Goal: Task Accomplishment & Management: Use online tool/utility

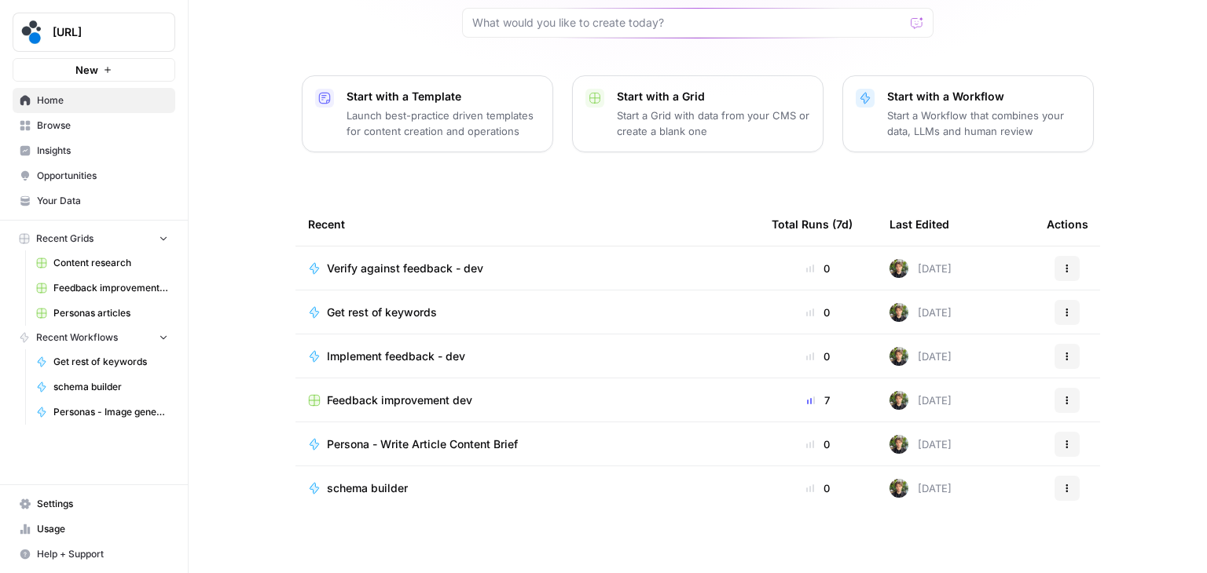
scroll to position [148, 0]
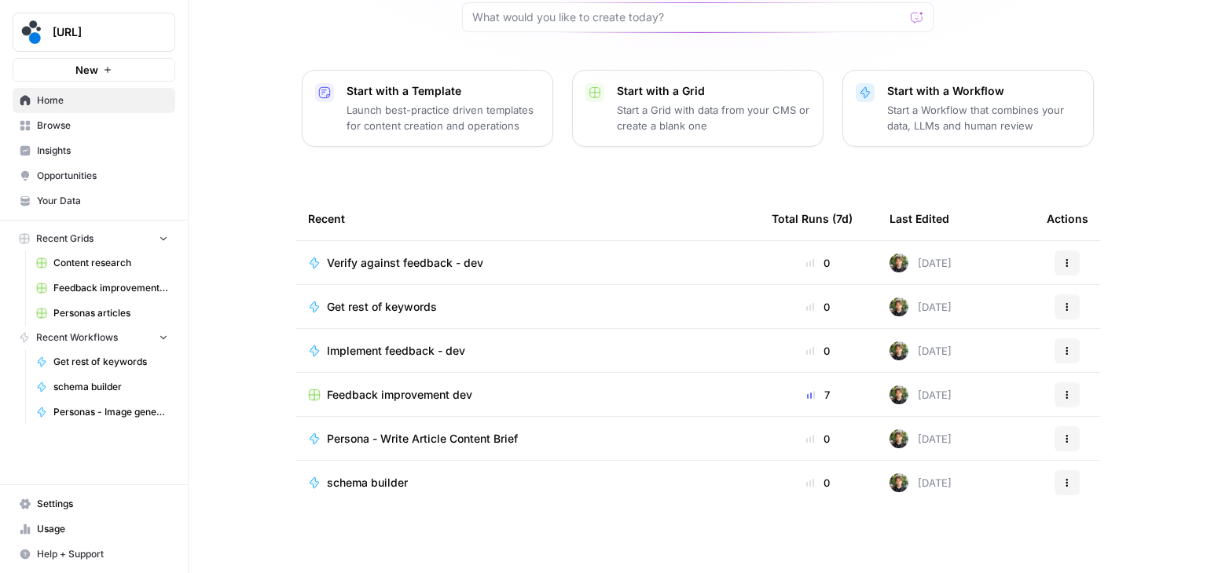
click at [104, 314] on span "Personas articles" at bounding box center [110, 313] width 115 height 14
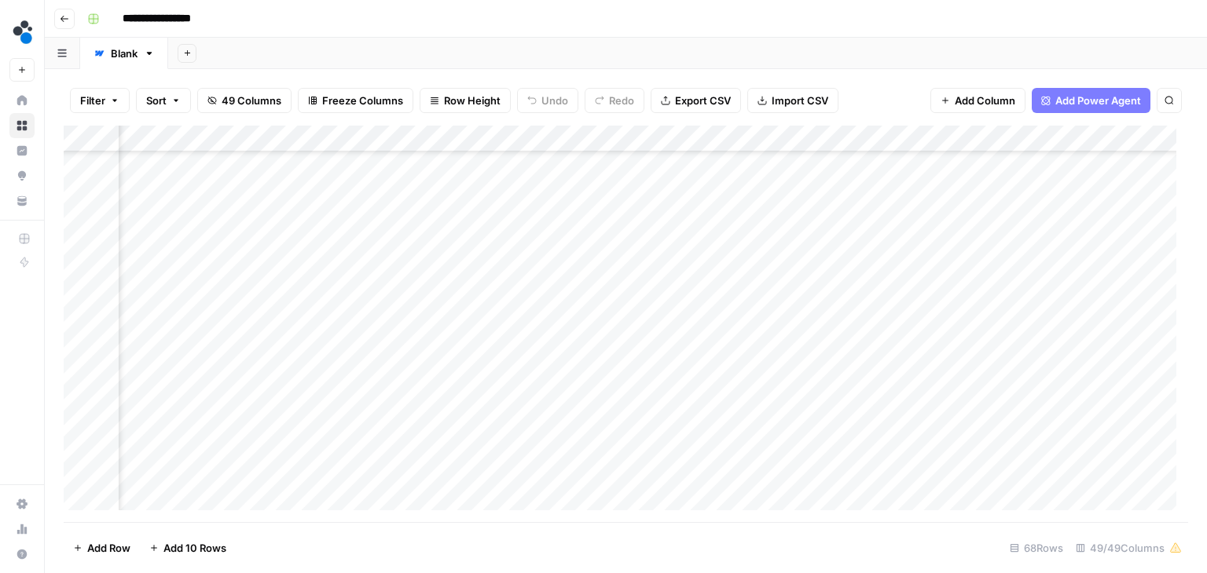
scroll to position [550, 5478]
click at [613, 362] on div "Add Column" at bounding box center [626, 324] width 1124 height 397
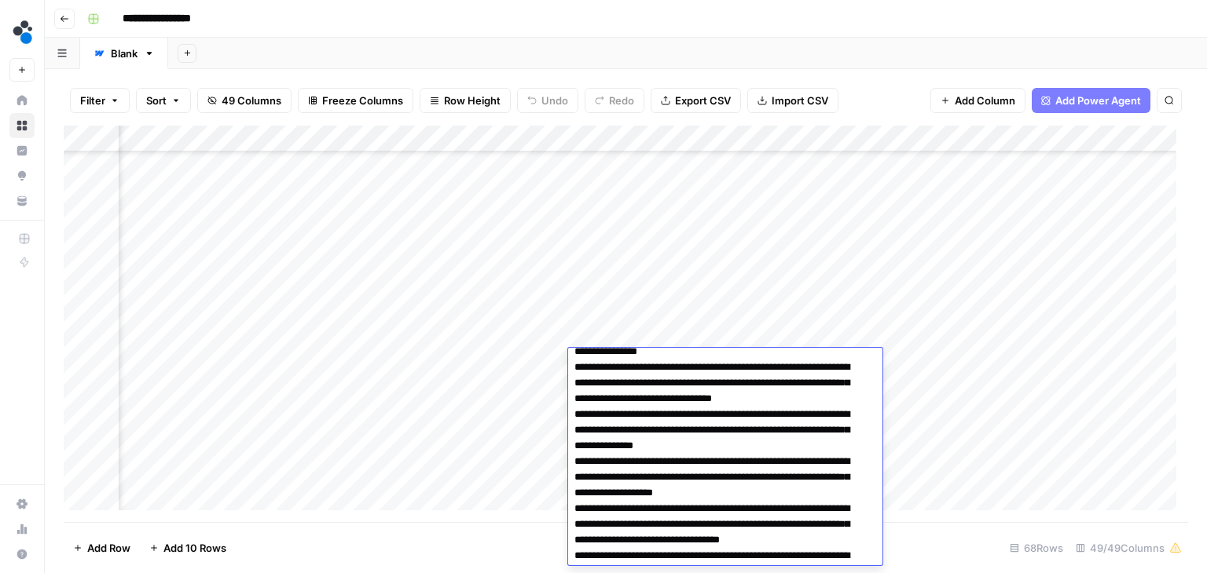
scroll to position [914, 0]
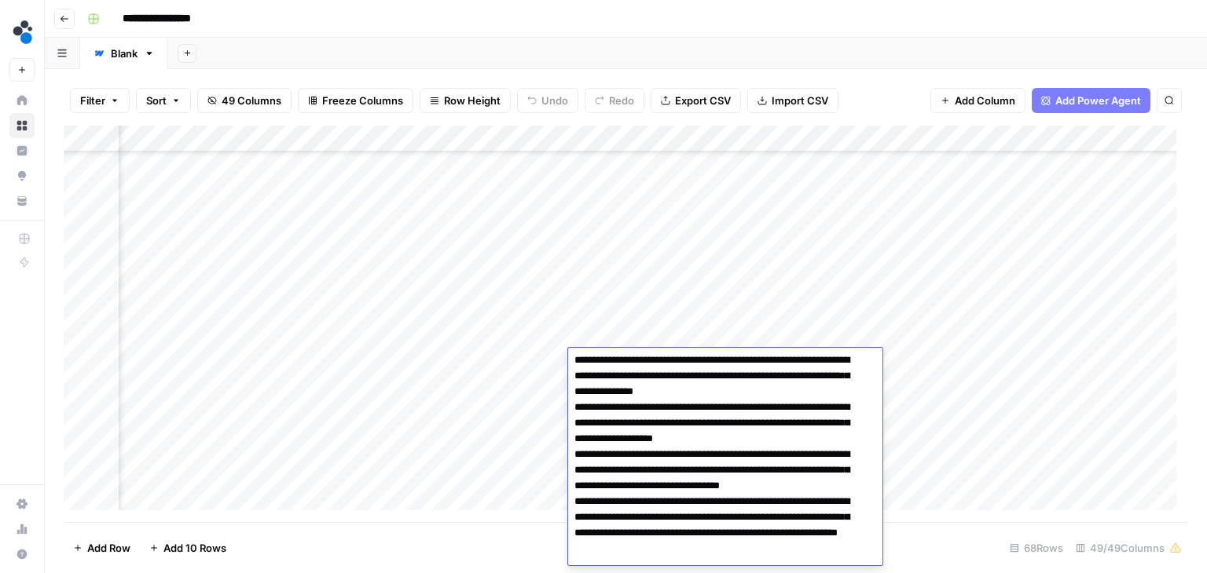
click at [915, 538] on footer "Add Row Add 10 Rows 68 Rows 49/49 Columns" at bounding box center [626, 547] width 1124 height 51
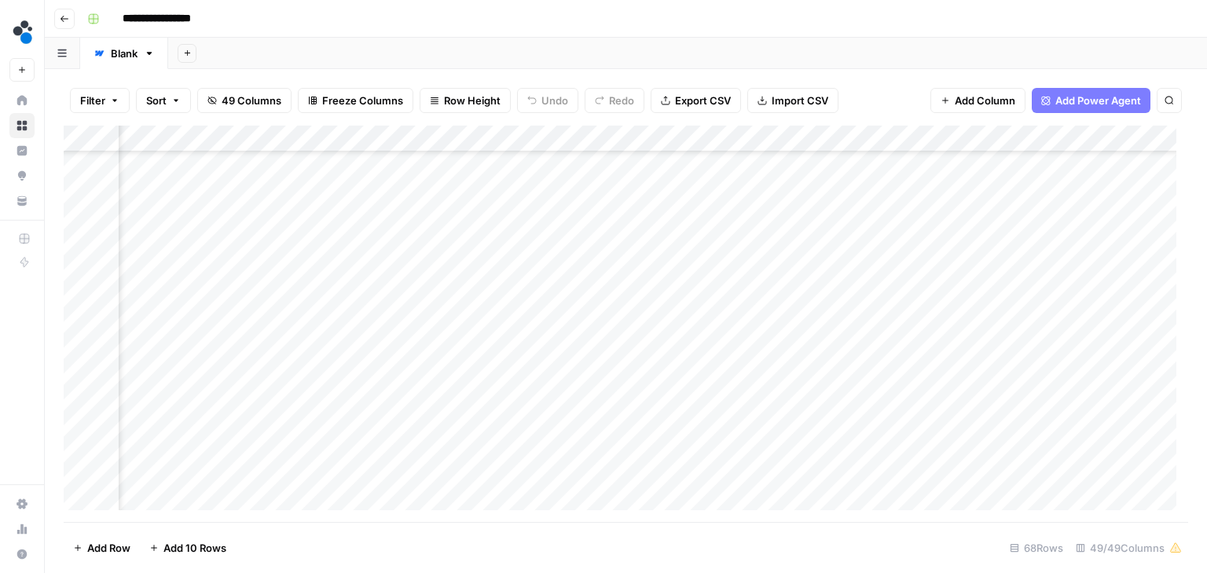
scroll to position [550, 5483]
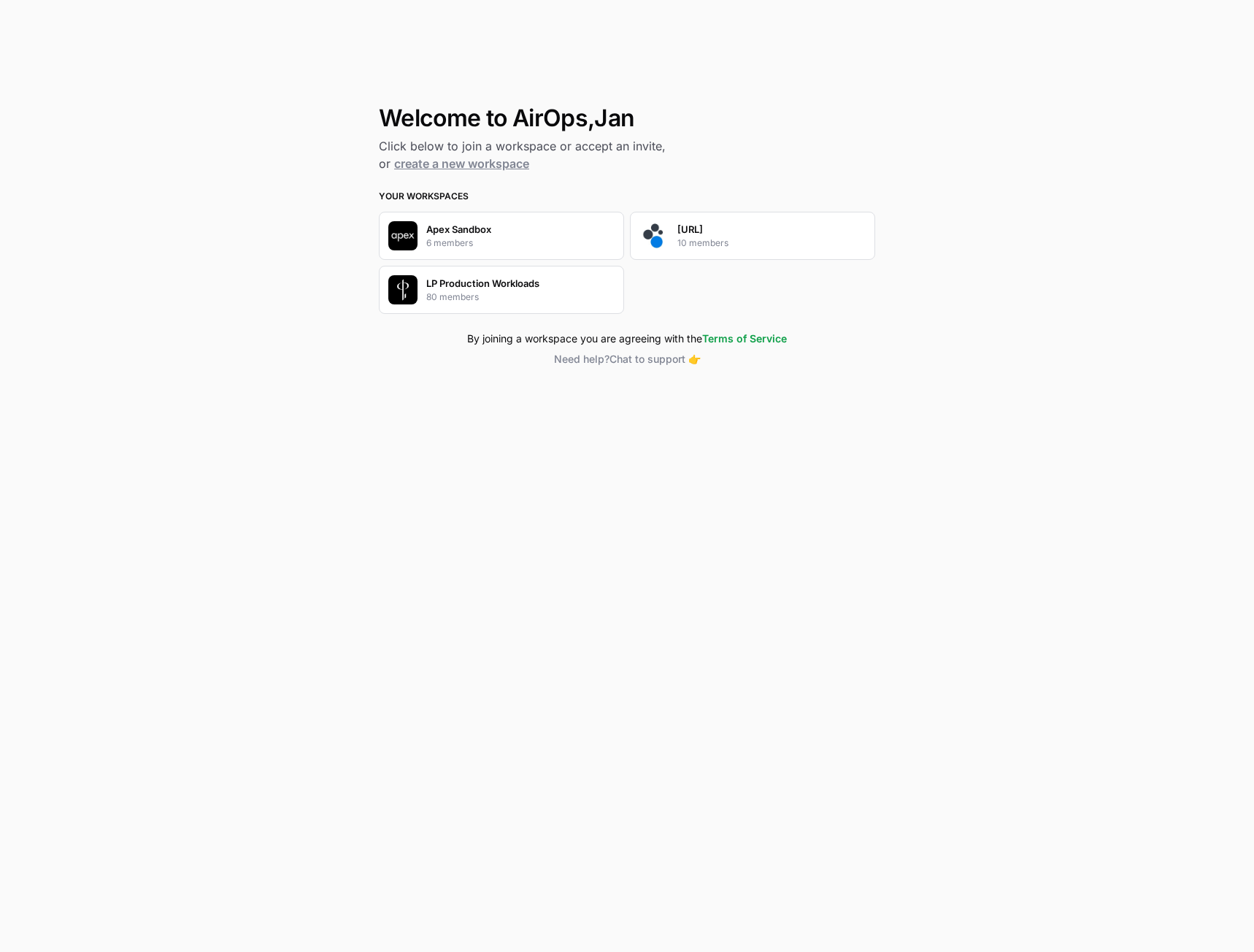
click at [700, 233] on p "[URL]" at bounding box center [690, 230] width 25 height 15
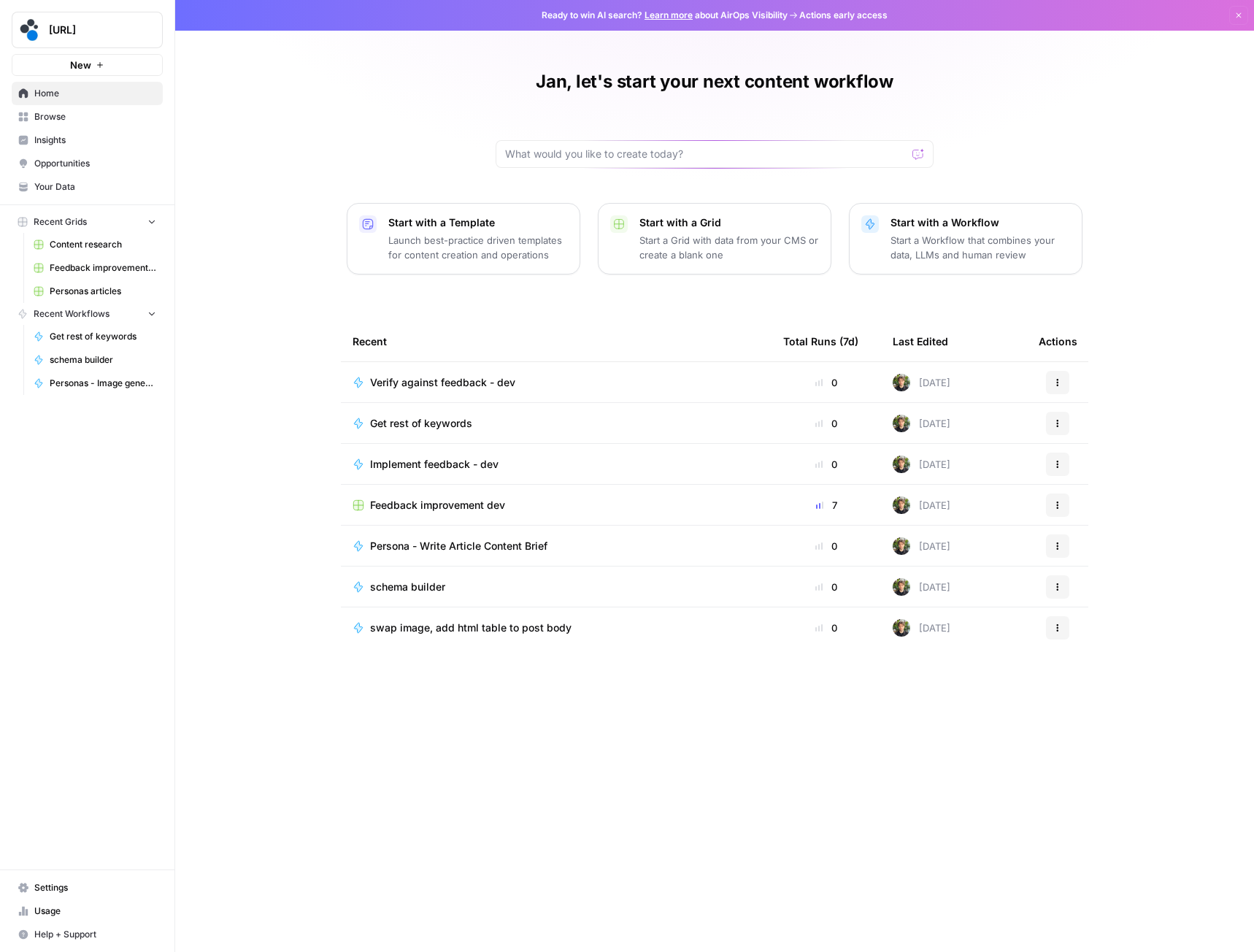
click at [191, 459] on div "Jan, let's start your next content workflow Start with a Template Launch best-p…" at bounding box center [715, 476] width 1079 height 952
click at [85, 295] on span "Personas articles" at bounding box center [102, 291] width 107 height 13
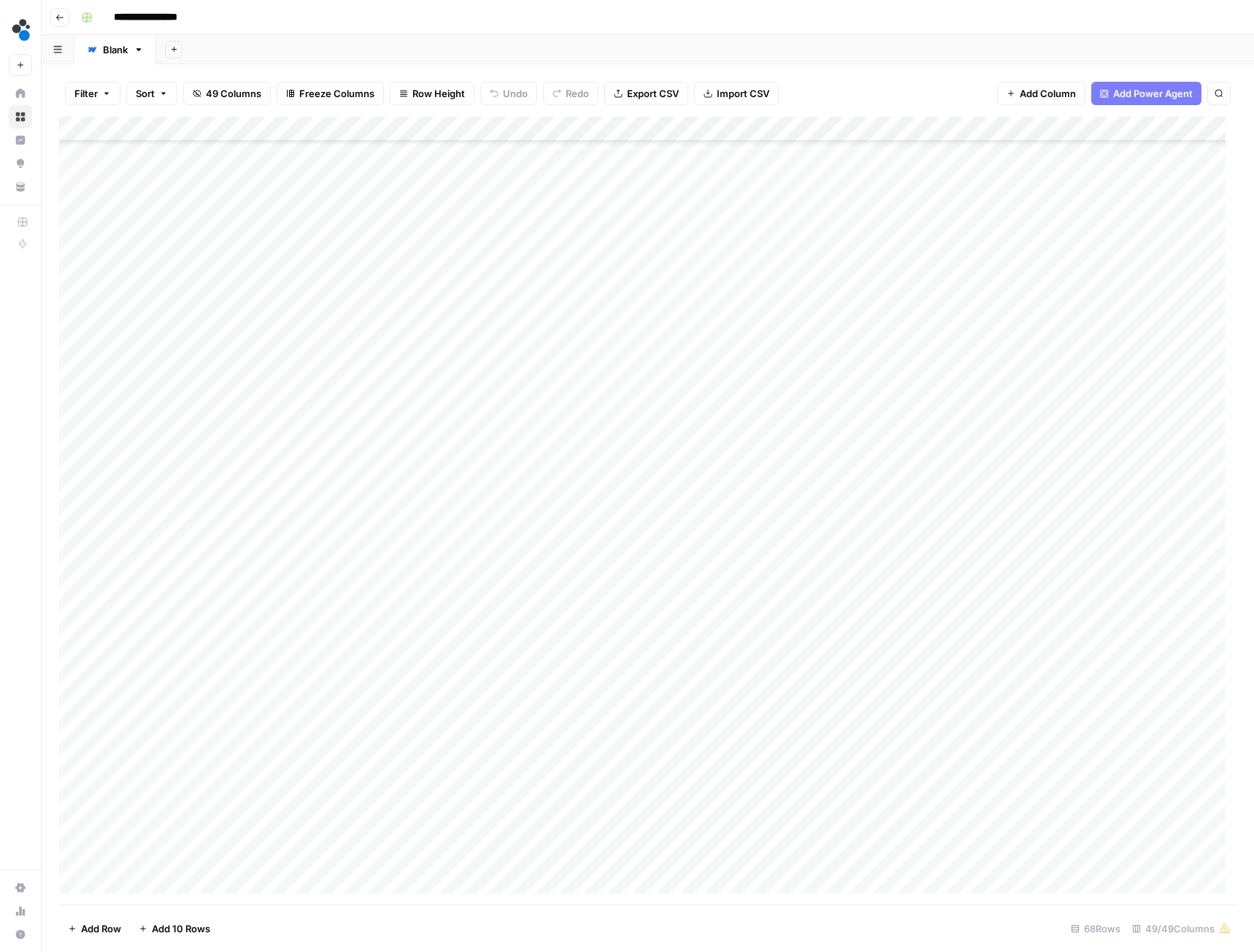
scroll to position [219, 0]
click at [479, 325] on div "Add Column" at bounding box center [648, 511] width 1178 height 788
click at [590, 328] on div "Add Column" at bounding box center [648, 511] width 1178 height 788
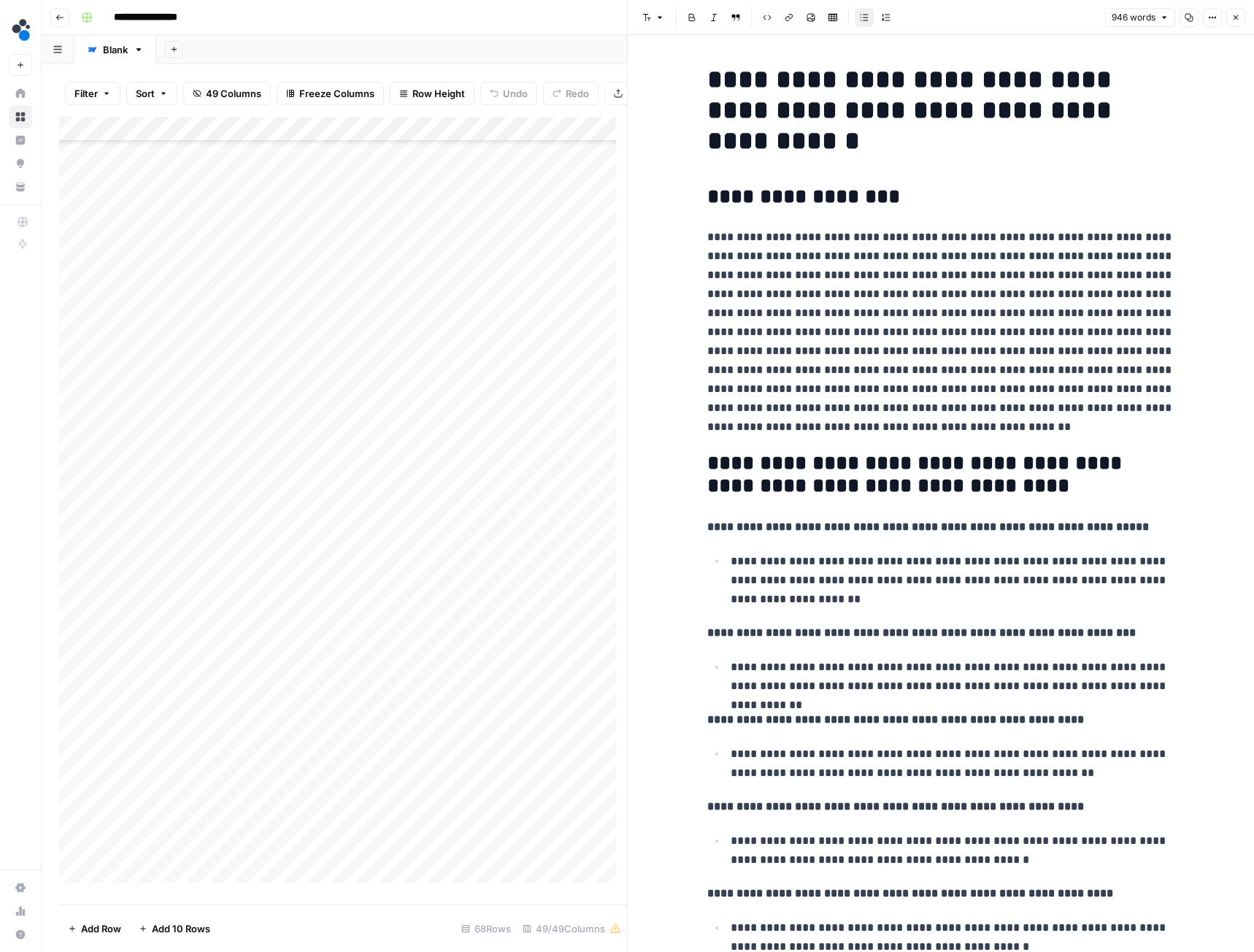
click at [1235, 20] on icon "button" at bounding box center [1235, 17] width 8 height 8
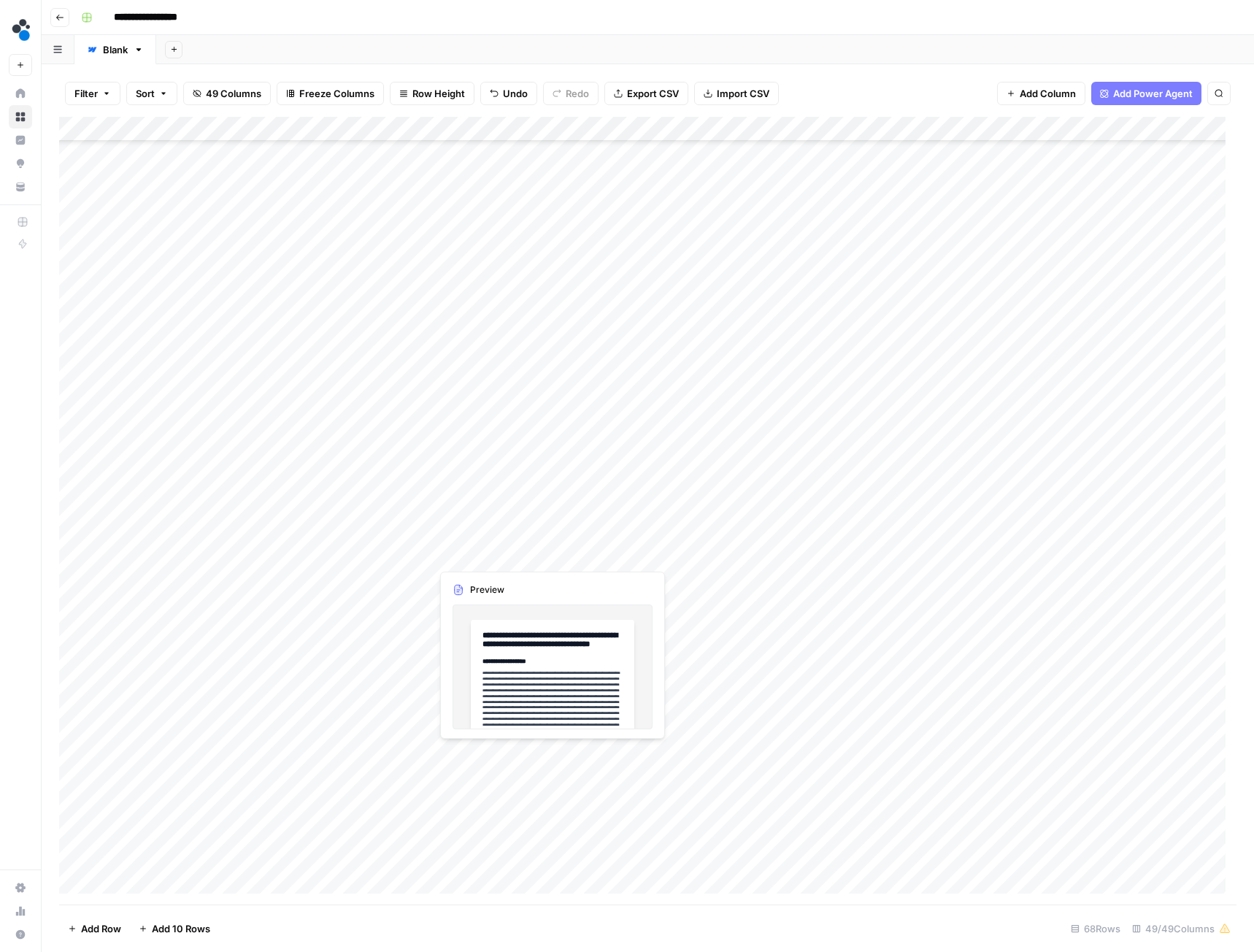
scroll to position [292, 0]
